Goal: Find contact information: Find contact information

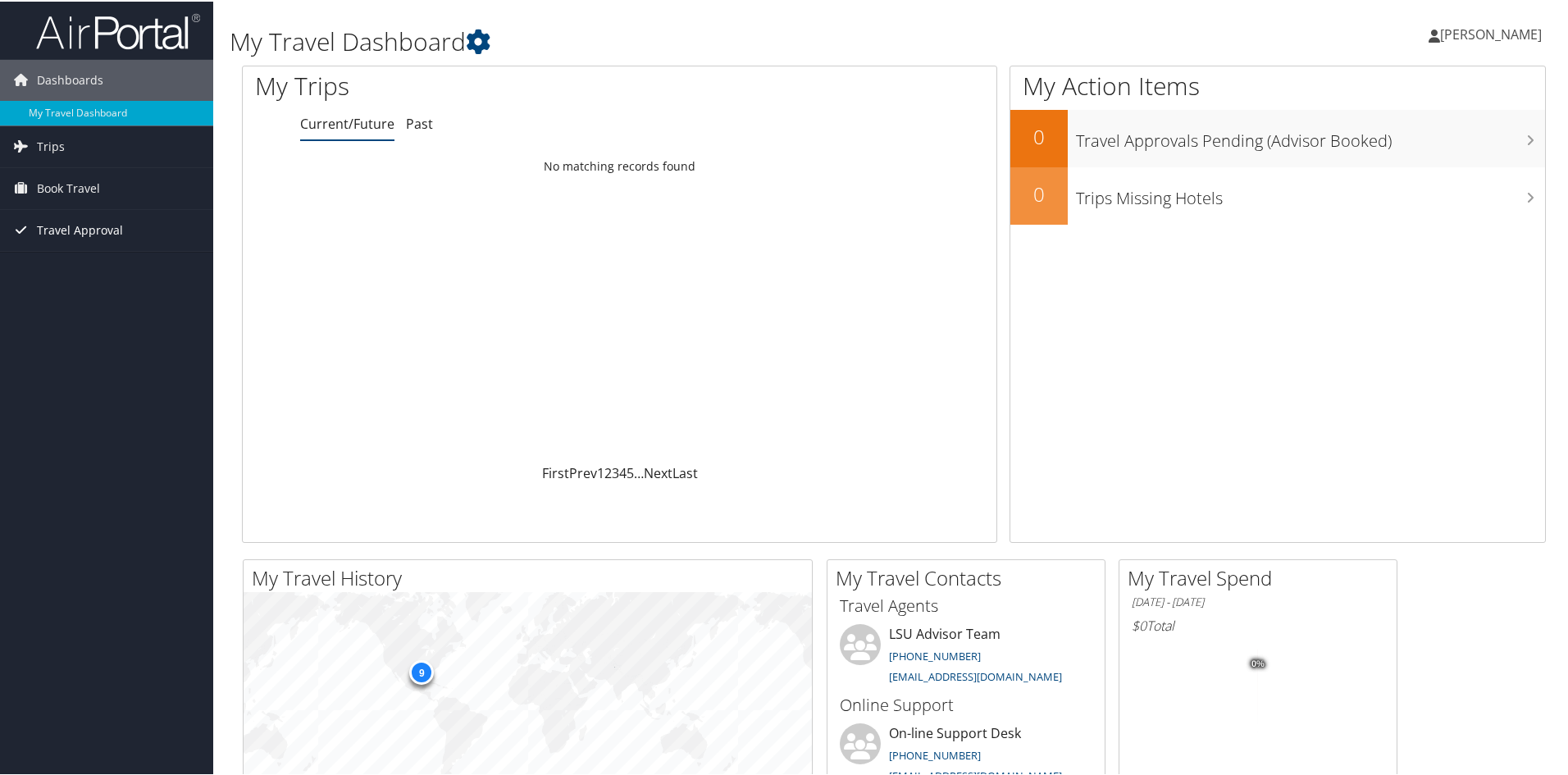
click at [74, 230] on span "Travel Approval" at bounding box center [80, 228] width 87 height 41
click at [51, 146] on span "Trips" at bounding box center [51, 145] width 28 height 41
click at [624, 481] on div "My Trips Current/Future Past Loading... No matching records found First Prev 1 …" at bounding box center [620, 303] width 755 height 477
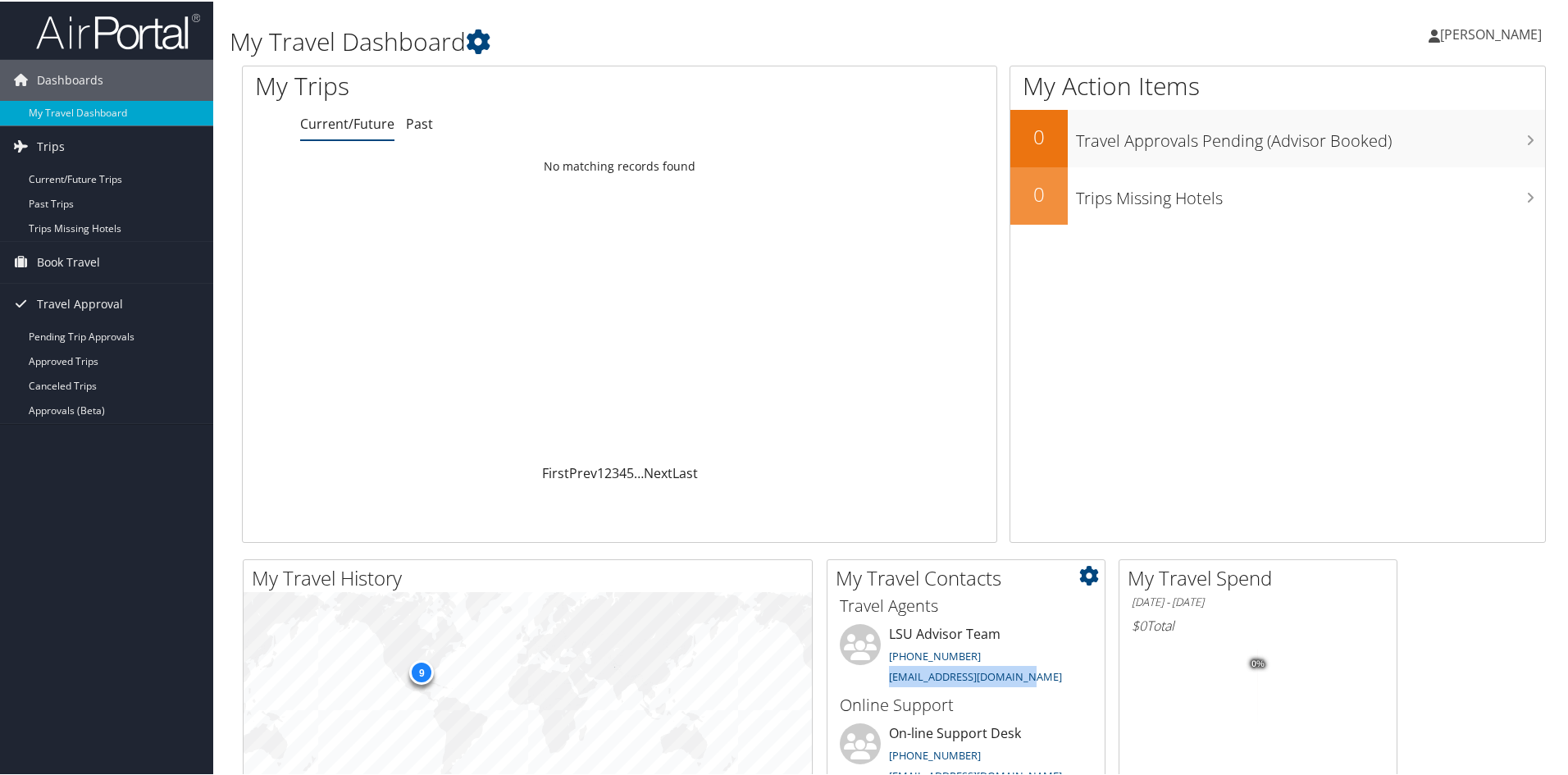
drag, startPoint x: 888, startPoint y: 677, endPoint x: 1028, endPoint y: 684, distance: 140.2
click at [1028, 684] on li "LSU Advisor Team [PHONE_NUMBER] [EMAIL_ADDRESS][DOMAIN_NAME]" at bounding box center [966, 655] width 269 height 67
copy link "[EMAIL_ADDRESS][DOMAIN_NAME]"
